Goal: Task Accomplishment & Management: Use online tool/utility

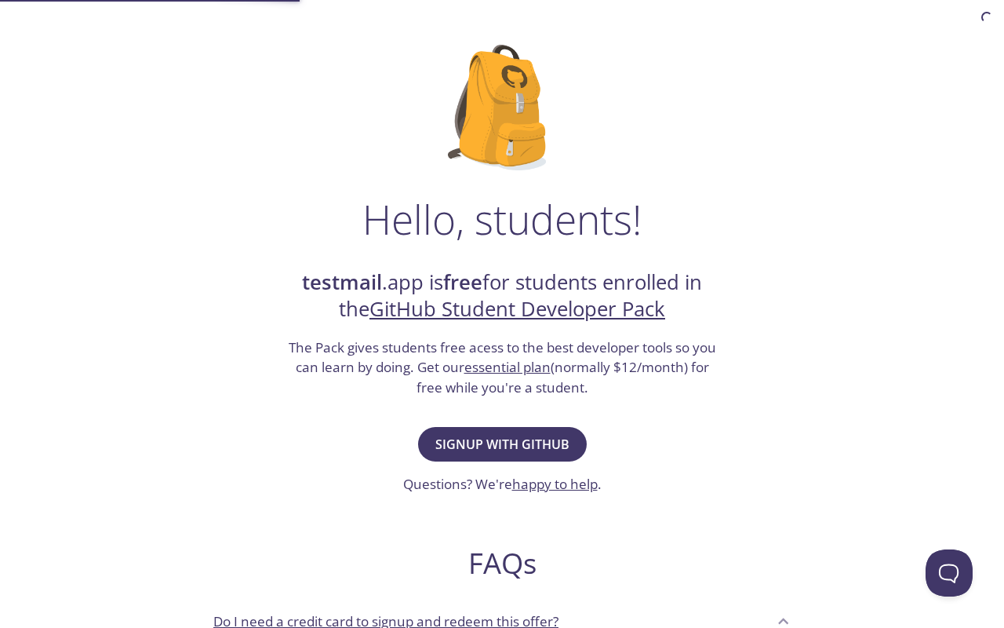
scroll to position [90, 0]
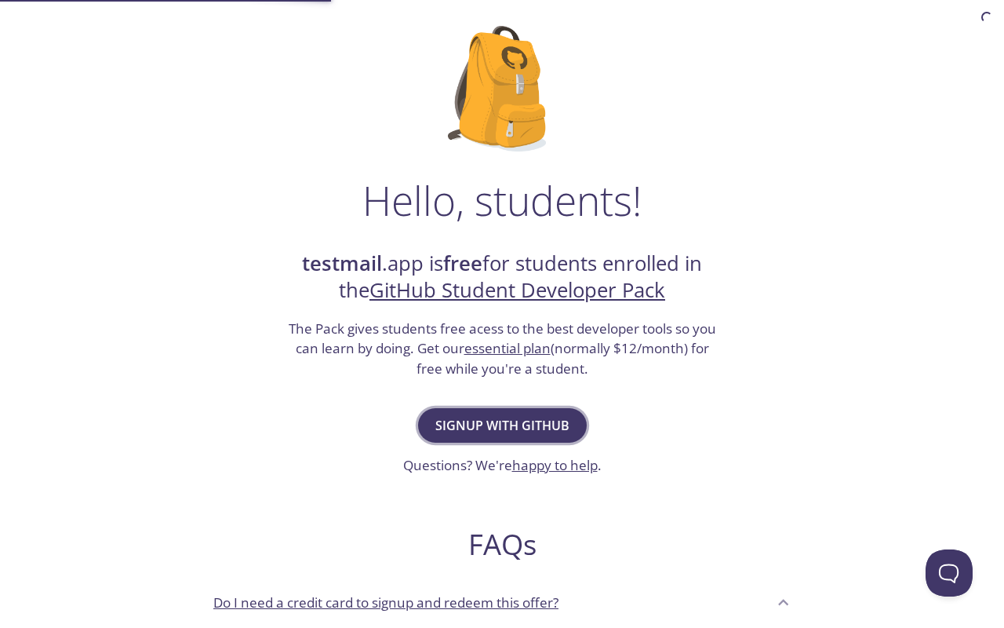
click at [496, 429] on span "Signup with GitHub" at bounding box center [502, 425] width 134 height 22
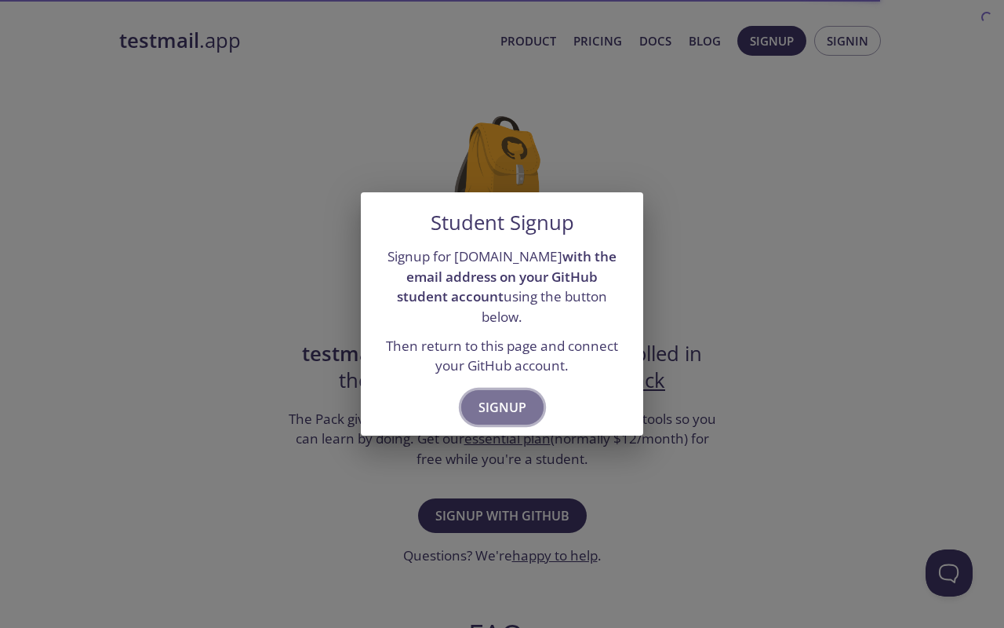
click at [504, 399] on span "Signup" at bounding box center [503, 407] width 48 height 22
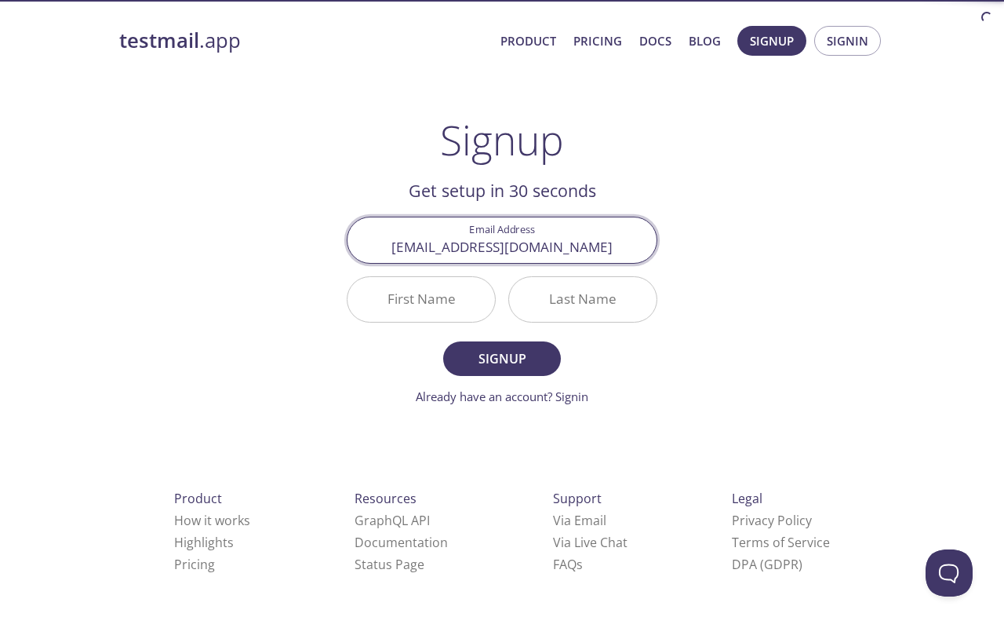
type input "[EMAIL_ADDRESS][DOMAIN_NAME]"
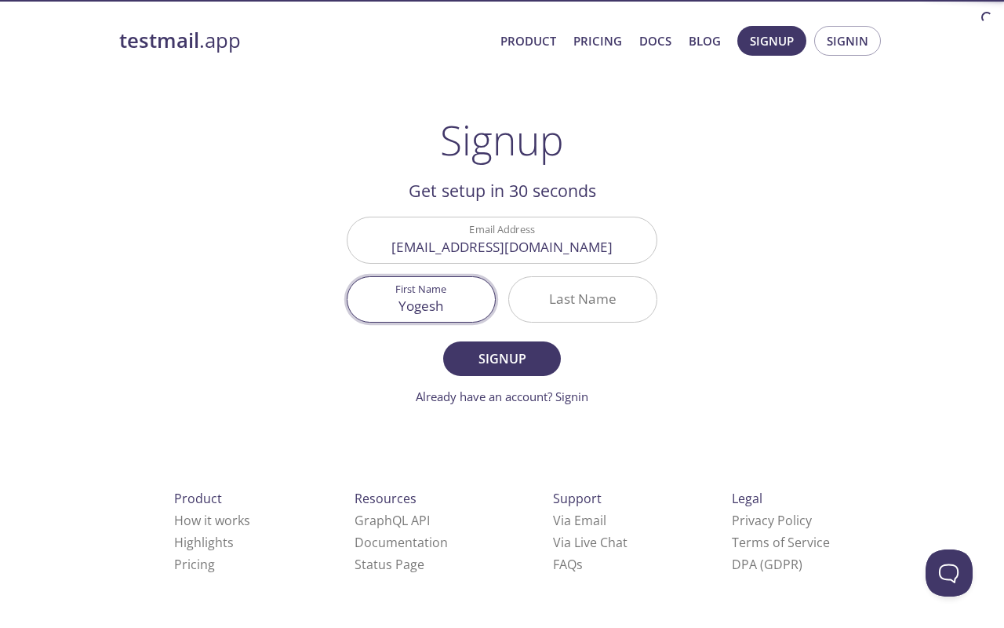
type input "Yogesh"
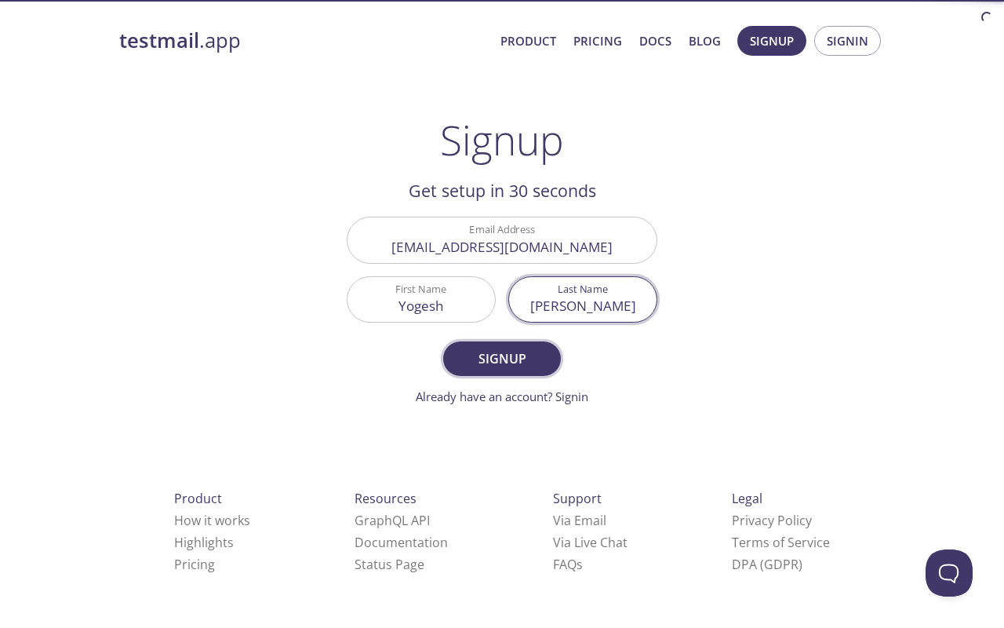
type input "[PERSON_NAME]"
click at [511, 359] on span "Signup" at bounding box center [502, 359] width 83 height 22
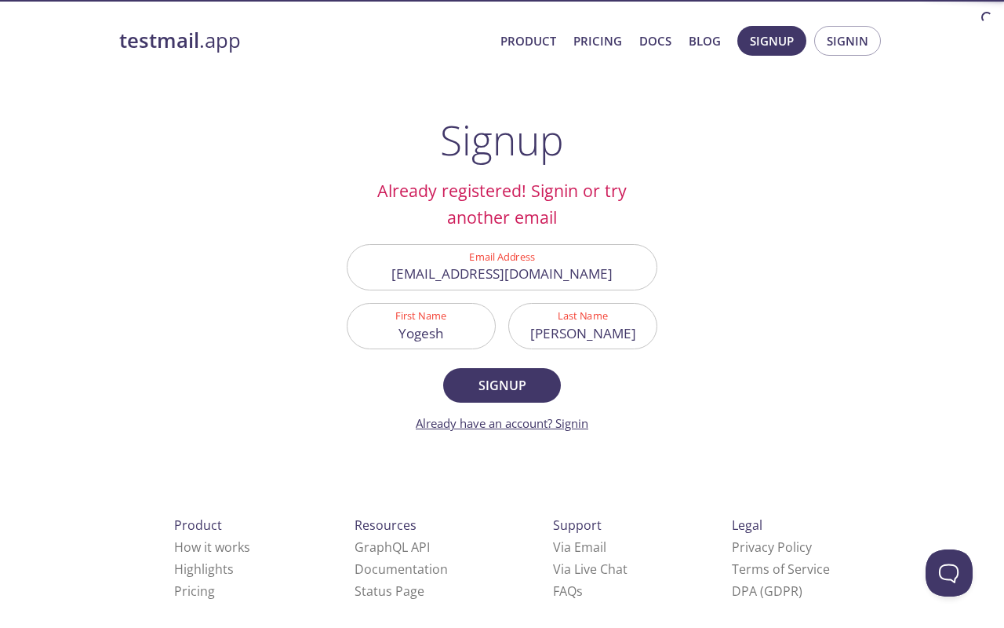
click at [569, 421] on link "Already have an account? Signin" at bounding box center [502, 423] width 173 height 16
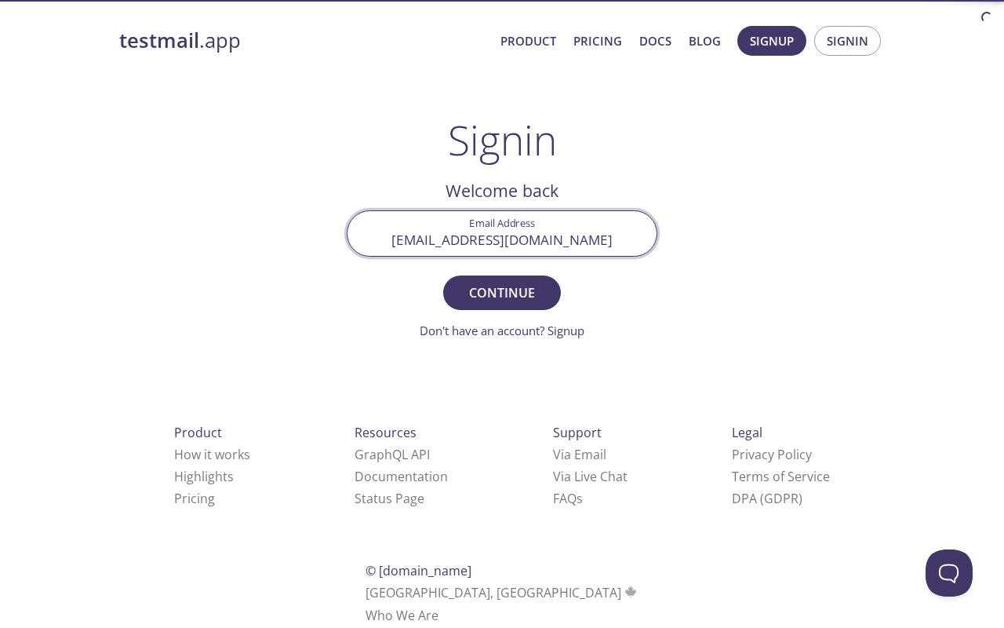
type input "[EMAIL_ADDRESS][DOMAIN_NAME]"
click at [502, 292] on button "Continue" at bounding box center [502, 292] width 118 height 35
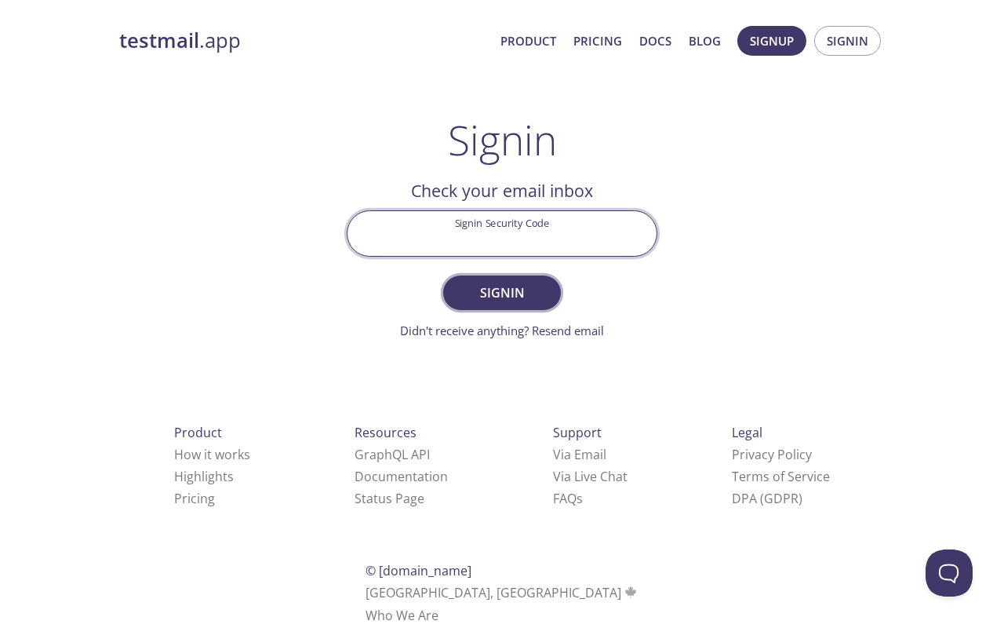
click at [511, 306] on button "Signin" at bounding box center [502, 292] width 118 height 35
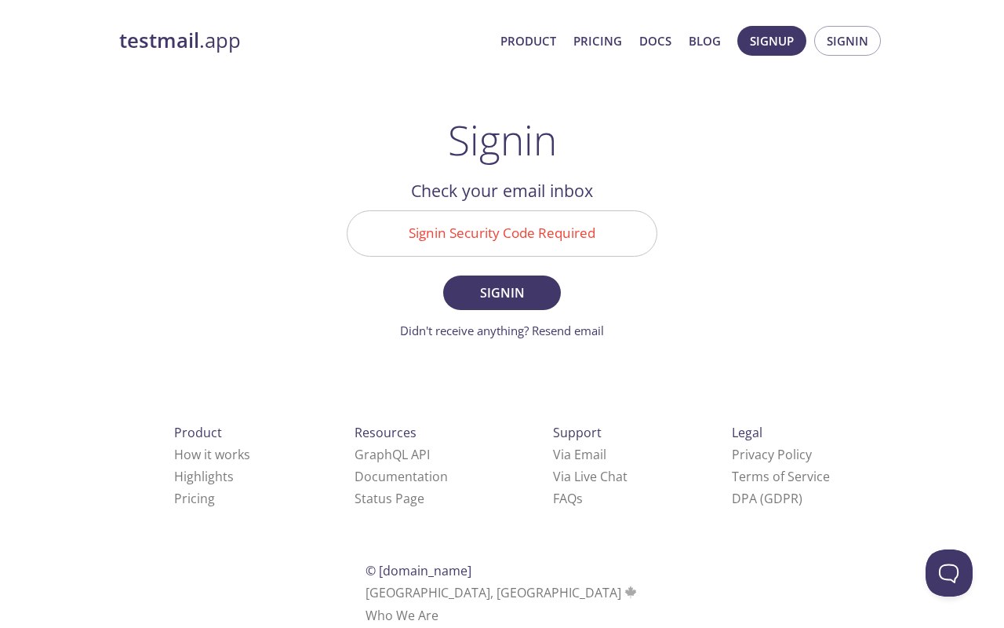
click at [503, 218] on input "Signin Security Code Required" at bounding box center [502, 233] width 309 height 45
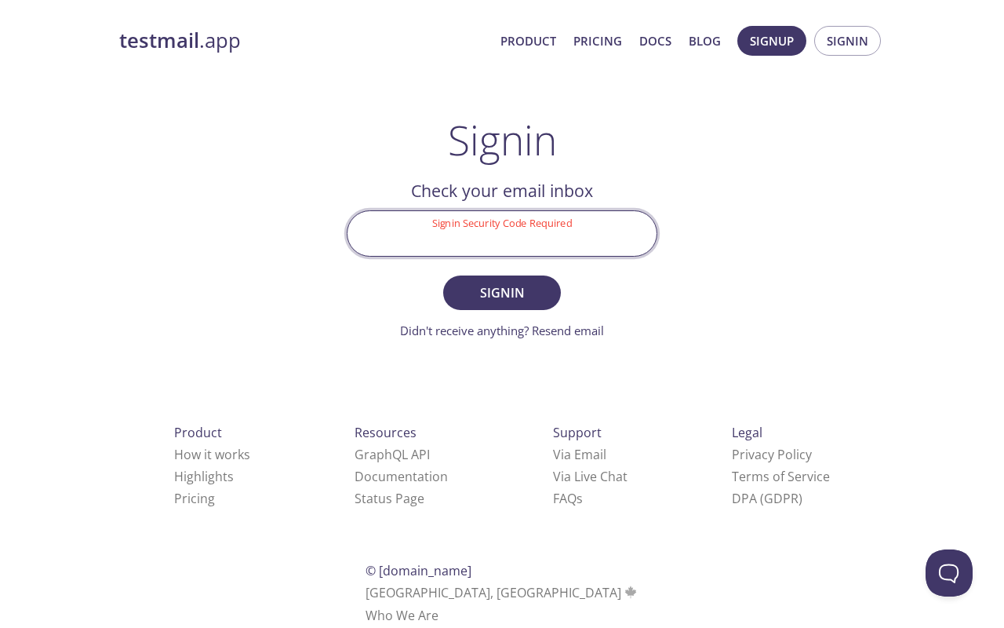
paste input "NCWYXD3"
type input "NCWYXD3"
click at [487, 293] on span "Signin" at bounding box center [502, 293] width 83 height 22
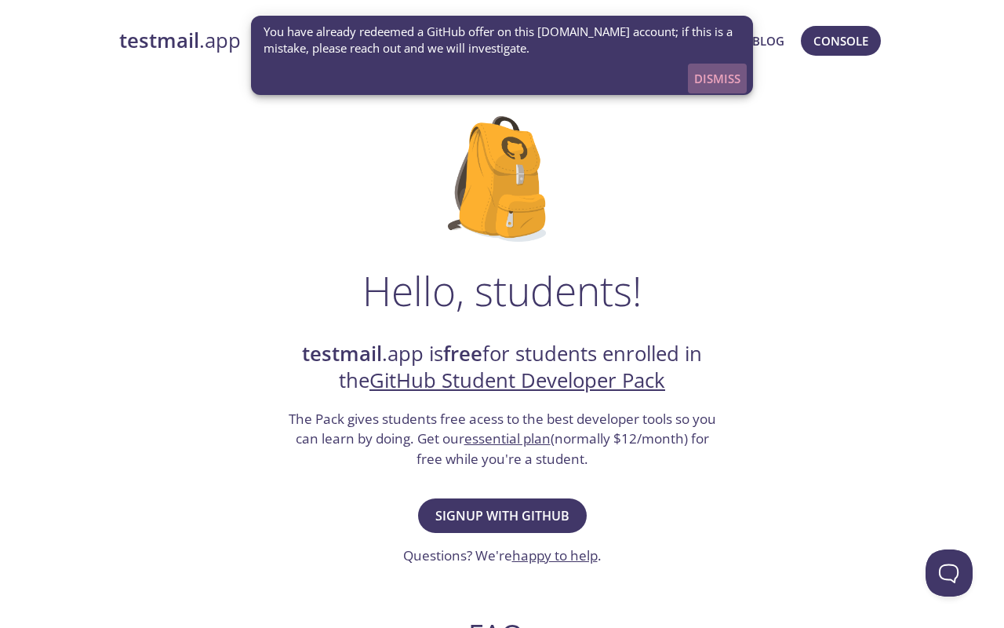
click at [719, 69] on span "Dismiss" at bounding box center [717, 78] width 46 height 20
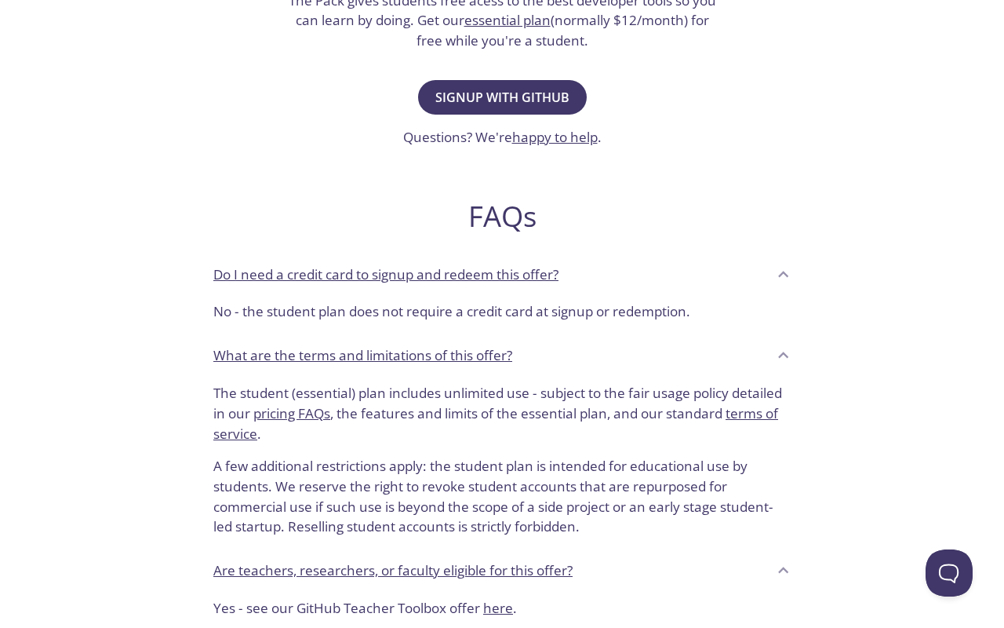
scroll to position [453, 0]
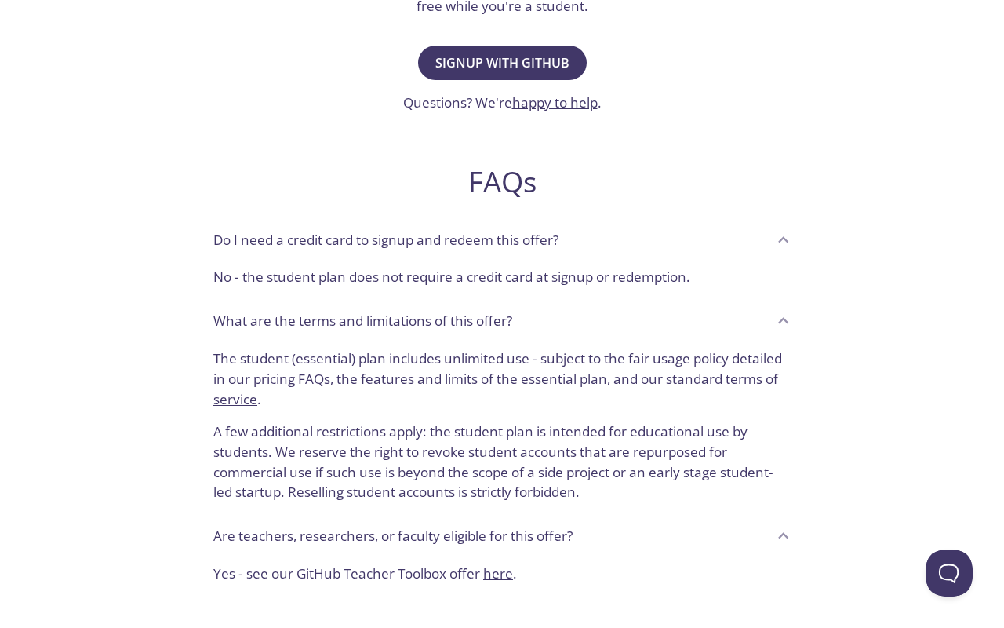
click at [783, 236] on icon at bounding box center [784, 239] width 10 height 6
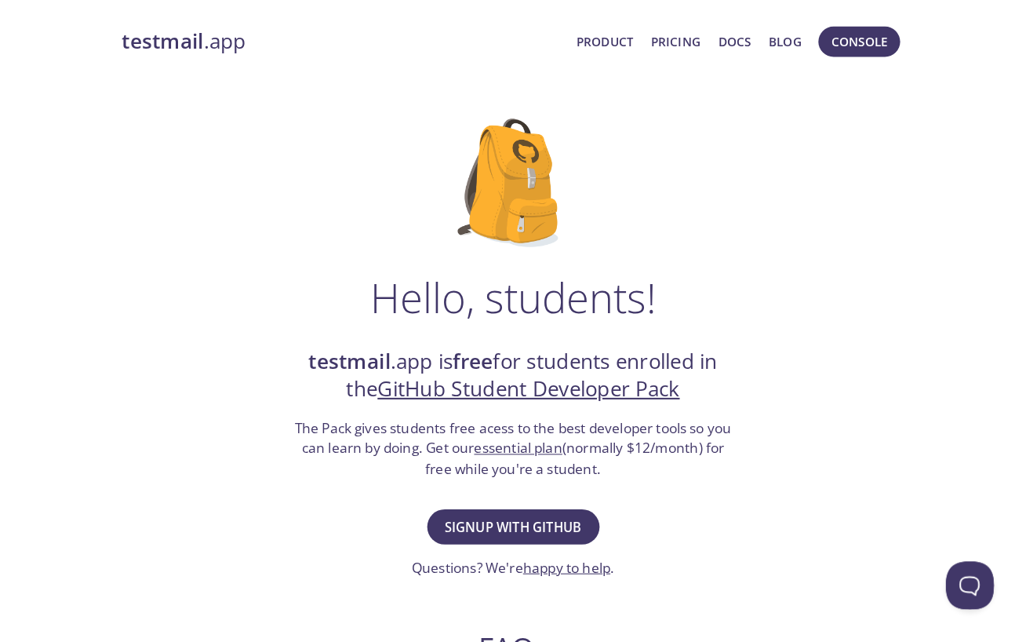
scroll to position [0, 0]
click at [224, 51] on link "testmail .app" at bounding box center [335, 40] width 432 height 27
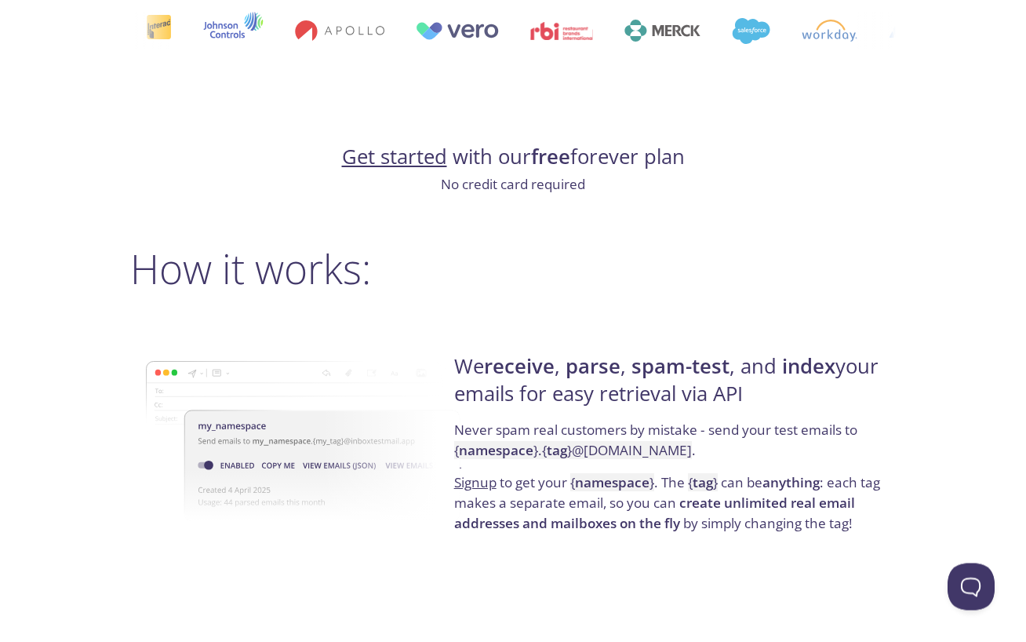
scroll to position [928, 0]
click at [417, 158] on link "Get started" at bounding box center [394, 156] width 105 height 27
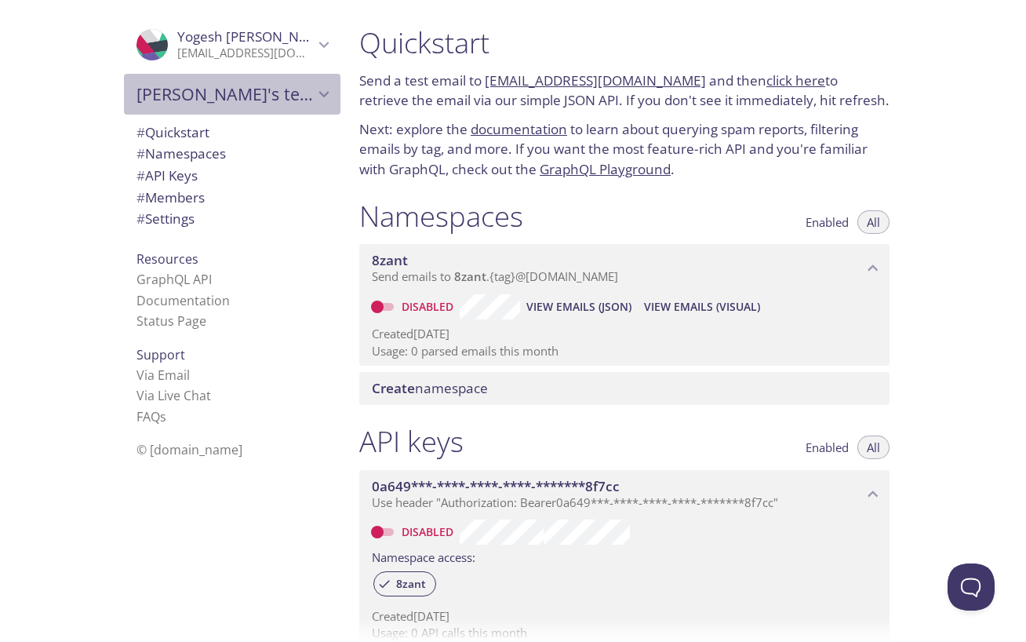
click at [176, 104] on div "Yogesh's team" at bounding box center [232, 94] width 217 height 41
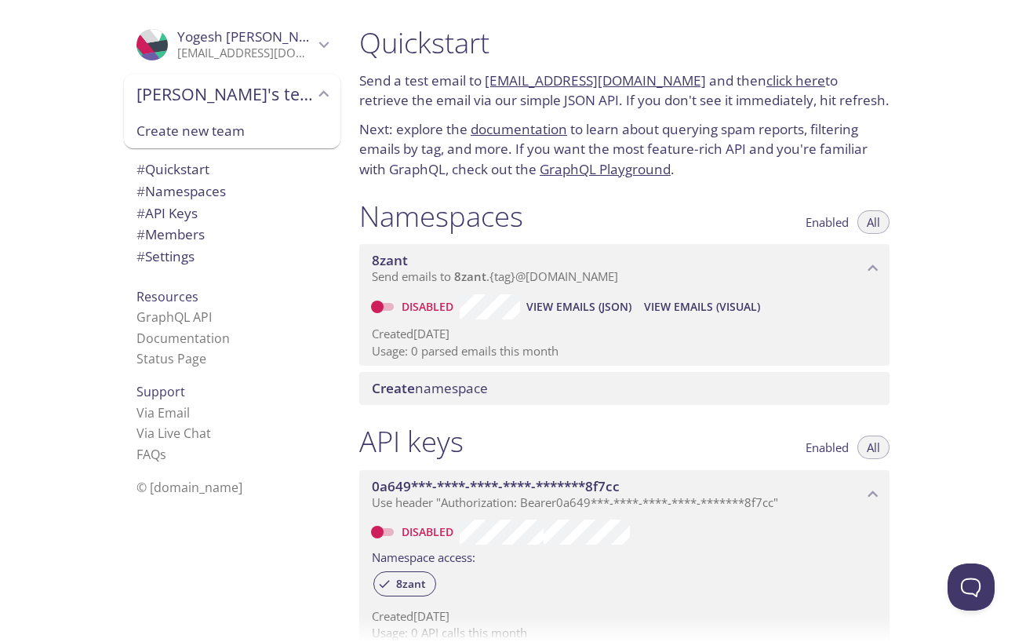
click at [177, 167] on span "# Quickstart" at bounding box center [173, 169] width 73 height 18
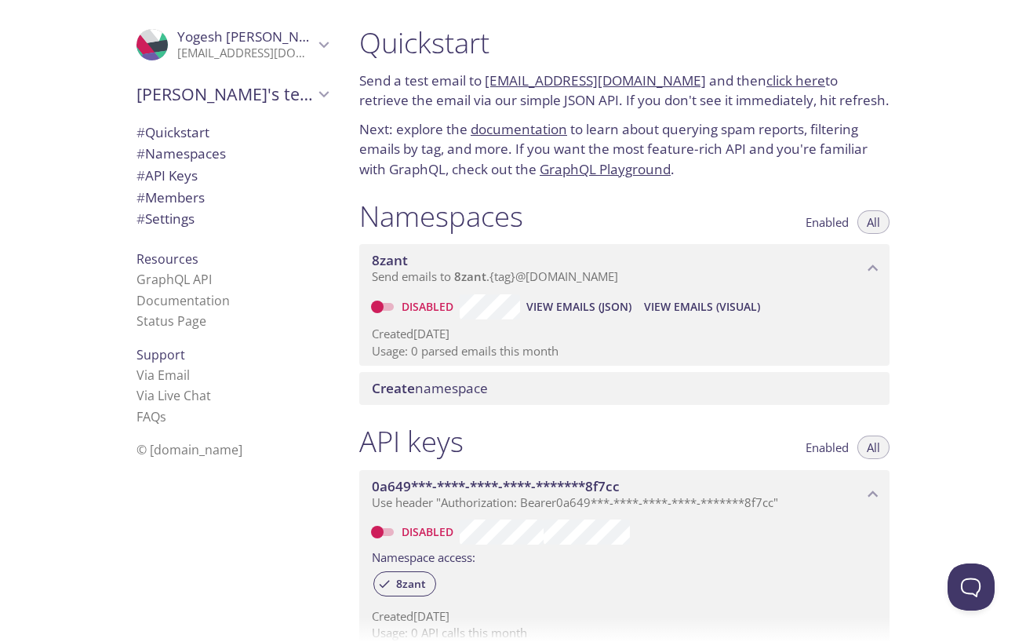
click at [588, 75] on link "8zant.test@inbox.testmail.app" at bounding box center [595, 80] width 221 height 18
drag, startPoint x: 675, startPoint y: 65, endPoint x: 529, endPoint y: 72, distance: 146.1
click at [529, 72] on div "Quickstart Send a test email to 8zant.test@inbox.testmail.app and then click he…" at bounding box center [624, 102] width 555 height 173
click at [660, 54] on h1 "Quickstart" at bounding box center [624, 42] width 530 height 35
drag, startPoint x: 484, startPoint y: 79, endPoint x: 674, endPoint y: 78, distance: 189.9
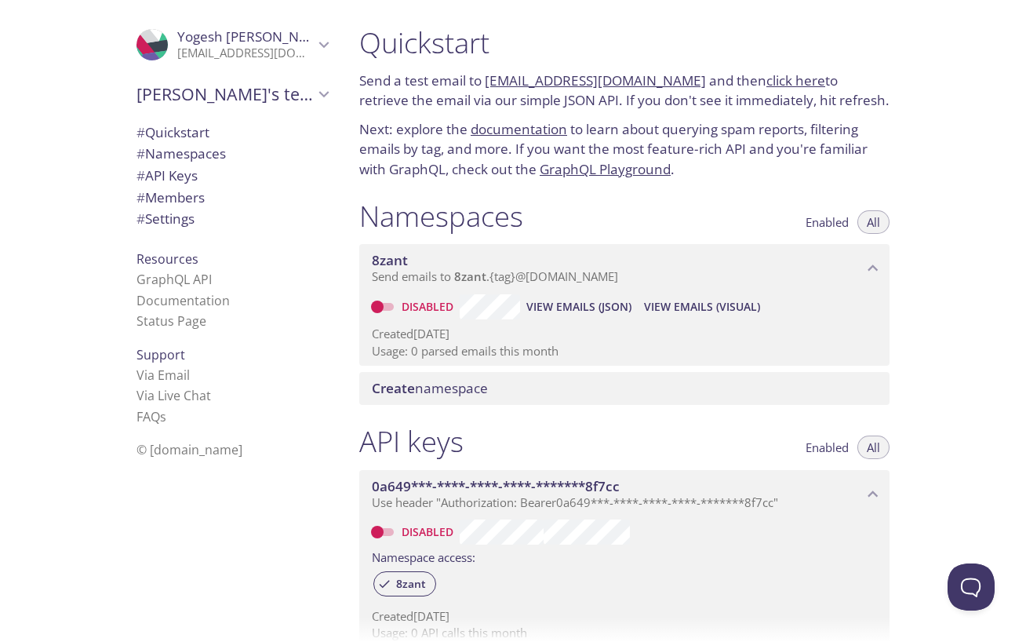
click at [674, 78] on p "Send a test email to 8zant.test@inbox.testmail.app and then click here to retri…" at bounding box center [624, 91] width 530 height 40
copy p "8zant.test@inbox.testmail.app"
click at [766, 85] on link "click here" at bounding box center [795, 80] width 59 height 18
click at [384, 302] on input "Disabled" at bounding box center [377, 306] width 56 height 19
checkbox input "true"
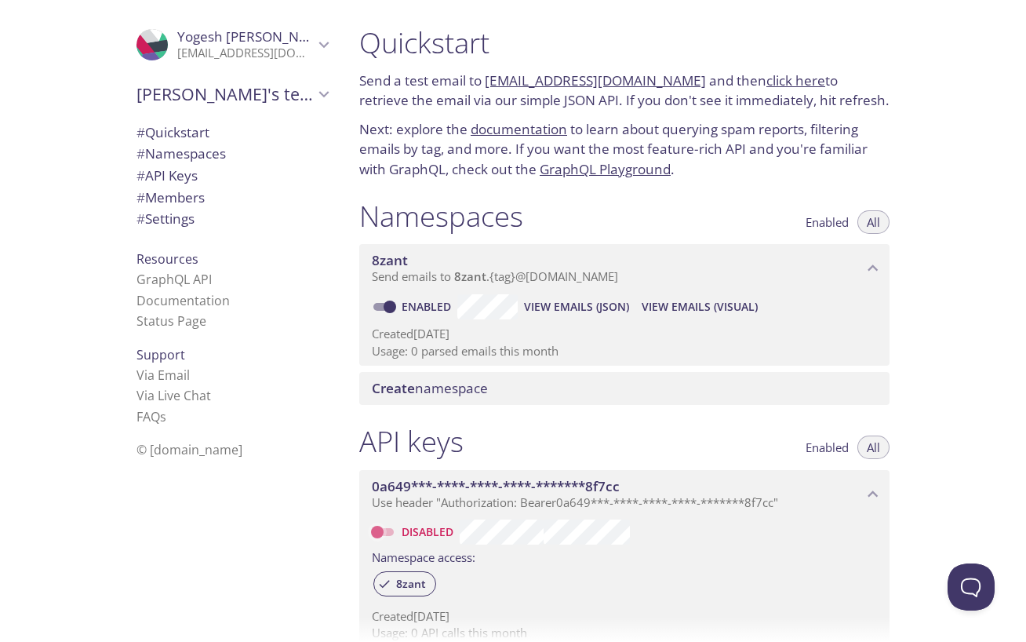
click at [381, 525] on input "Disabled" at bounding box center [377, 531] width 56 height 19
checkbox input "true"
click at [766, 74] on link "click here" at bounding box center [795, 80] width 59 height 18
